Goal: Check status: Check status

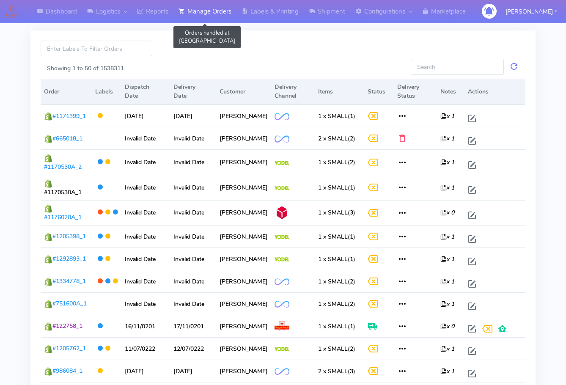
click at [220, 10] on link "Manage Orders" at bounding box center [204, 11] width 63 height 23
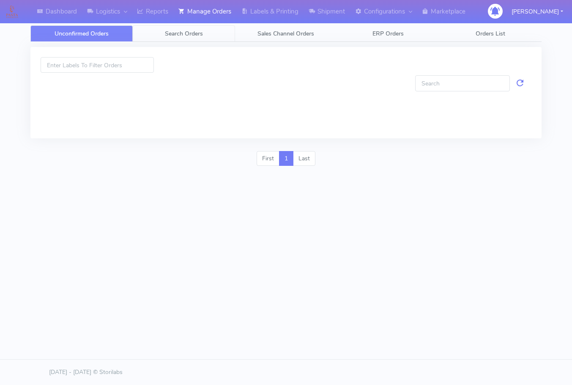
click at [191, 36] on span "Search Orders" at bounding box center [184, 34] width 38 height 8
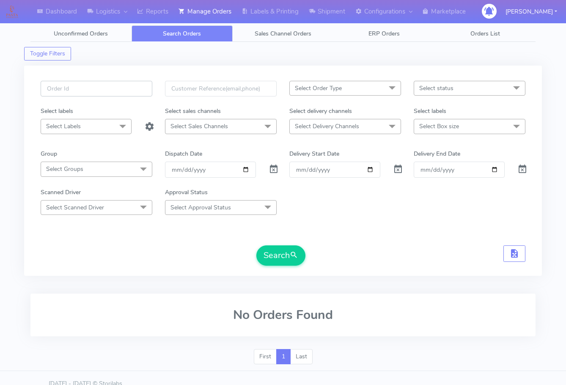
click at [80, 88] on input "text" at bounding box center [97, 89] width 112 height 16
paste input "1621059"
type input "1621059"
click at [273, 168] on span at bounding box center [274, 171] width 10 height 8
click at [282, 251] on button "Search" at bounding box center [280, 255] width 49 height 20
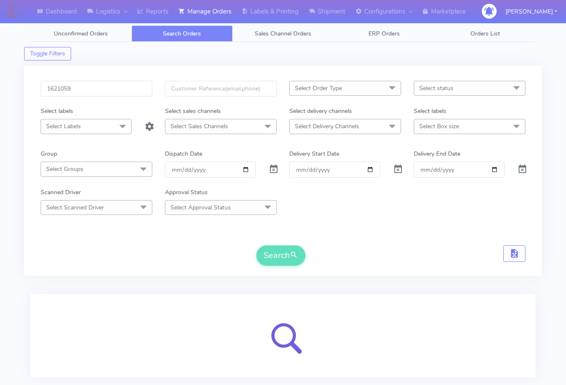
click at [13, 289] on div "Dashboard Logistics [GEOGRAPHIC_DATA] Logistics Reports Manage Orders Labels & …" at bounding box center [283, 213] width 566 height 397
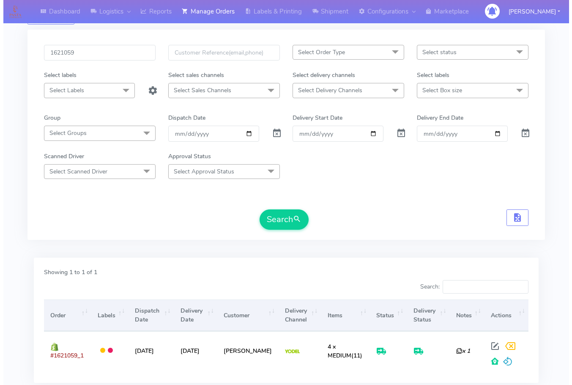
scroll to position [93, 0]
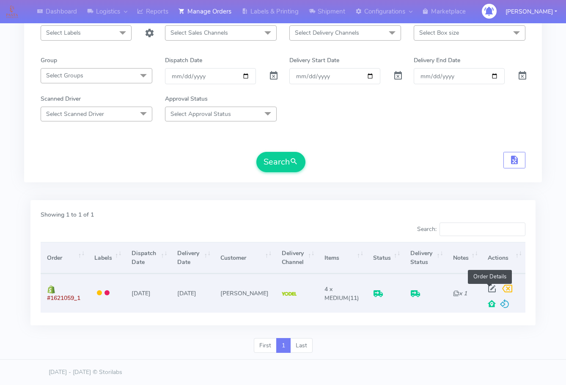
click at [493, 286] on span at bounding box center [491, 290] width 15 height 8
select select "5"
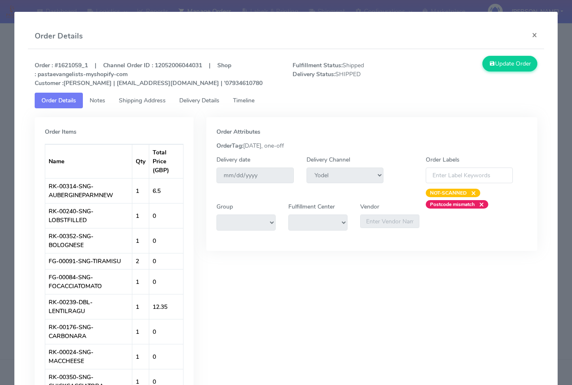
click at [126, 100] on span "Shipping Address" at bounding box center [142, 100] width 47 height 8
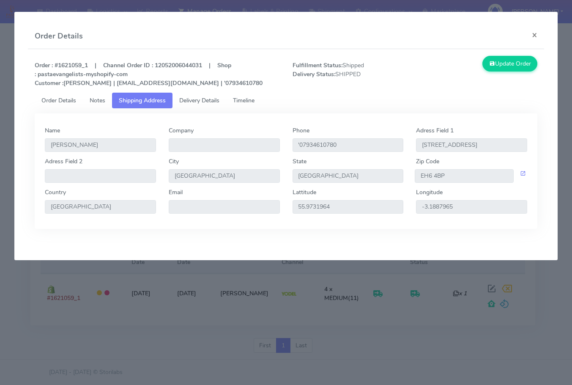
click at [207, 102] on span "Delivery Details" at bounding box center [199, 100] width 40 height 8
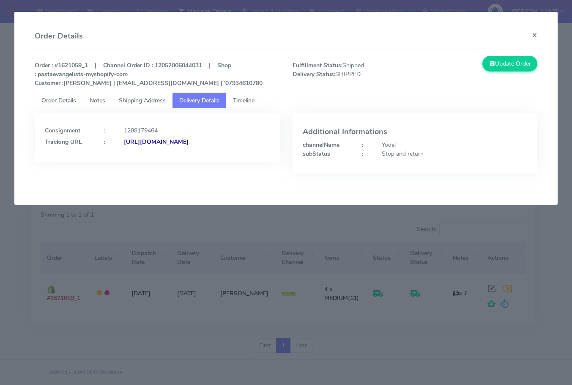
drag, startPoint x: 211, startPoint y: 159, endPoint x: 137, endPoint y: 163, distance: 74.1
click at [137, 162] on div "Consignment : 1288179464 Tracking URL : [URL][DOMAIN_NAME]" at bounding box center [157, 137] width 245 height 48
copy strong "JJD0002249960894054"
click at [216, 156] on div "Consignment : 1288179464 Tracking URL : [URL][DOMAIN_NAME]" at bounding box center [157, 137] width 245 height 48
drag, startPoint x: 219, startPoint y: 151, endPoint x: 136, endPoint y: 163, distance: 83.3
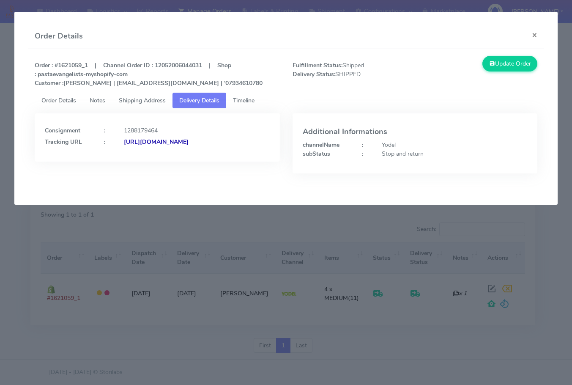
click at [136, 162] on div "Consignment : 1288179464 Tracking URL : [URL][DOMAIN_NAME]" at bounding box center [157, 137] width 245 height 48
copy strong "JJD0002249960894054"
